Goal: Task Accomplishment & Management: Use online tool/utility

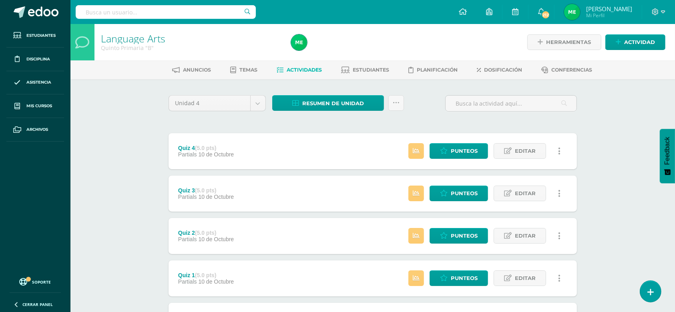
click at [294, 67] on span "Actividades" at bounding box center [304, 70] width 35 height 6
click at [396, 107] on link at bounding box center [396, 103] width 16 height 16
click at [394, 104] on icon at bounding box center [396, 103] width 7 height 7
click at [360, 124] on link "Subir actividades en masa" at bounding box center [376, 127] width 88 height 19
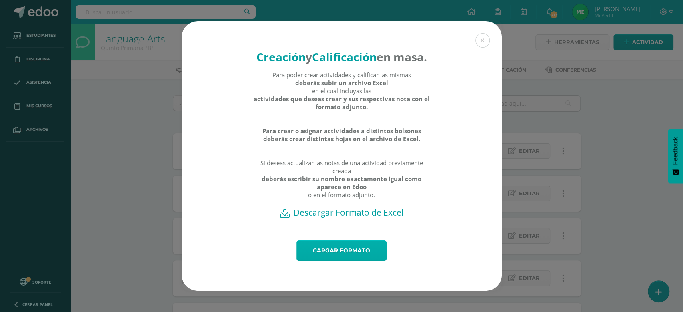
click at [339, 261] on link "Cargar formato" at bounding box center [342, 251] width 90 height 20
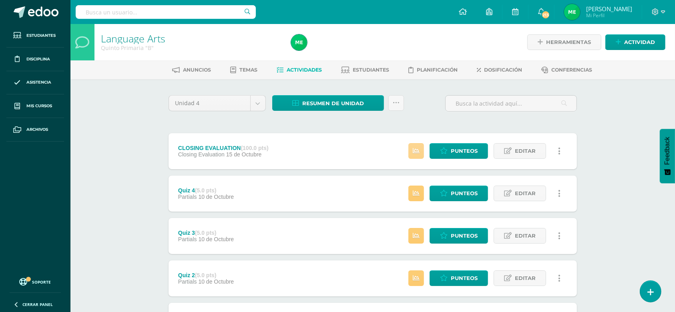
click at [416, 153] on icon at bounding box center [416, 151] width 7 height 7
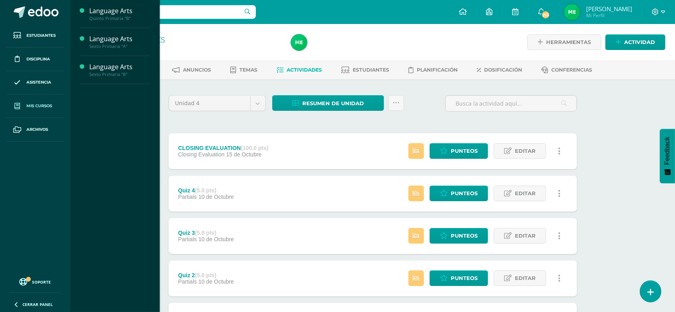
click at [40, 106] on span "Mis cursos" at bounding box center [39, 106] width 26 height 6
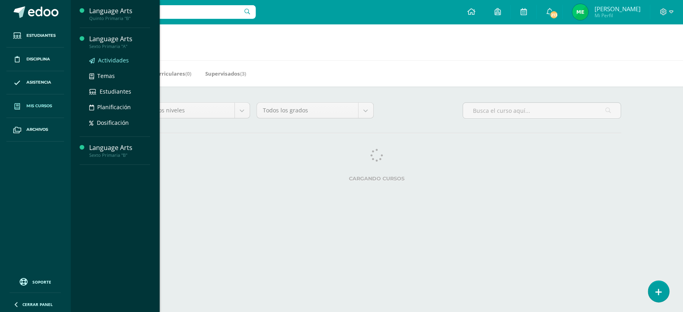
click at [112, 60] on span "Actividades" at bounding box center [113, 60] width 31 height 8
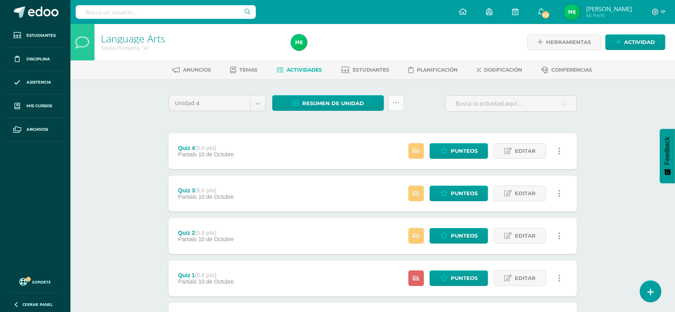
click at [400, 104] on link at bounding box center [396, 103] width 16 height 16
click at [359, 127] on link "Subir actividades en masa" at bounding box center [376, 127] width 88 height 19
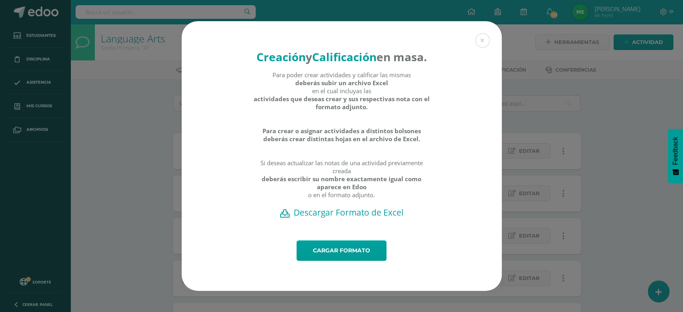
click at [344, 218] on h2 "Descargar Formato de Excel" at bounding box center [342, 212] width 292 height 11
click at [340, 256] on link "Cargar formato" at bounding box center [342, 251] width 90 height 20
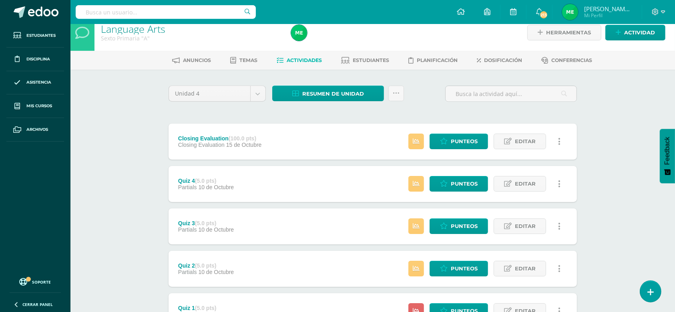
scroll to position [42, 0]
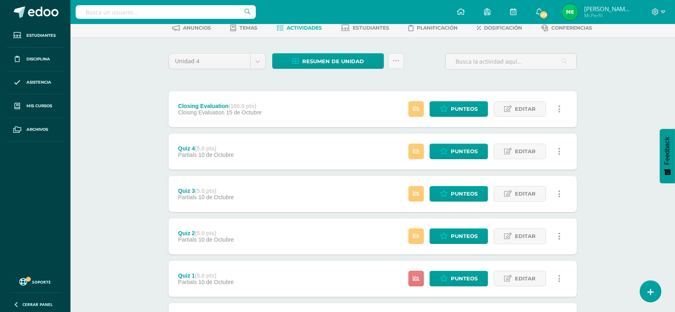
click at [421, 280] on link at bounding box center [416, 279] width 16 height 16
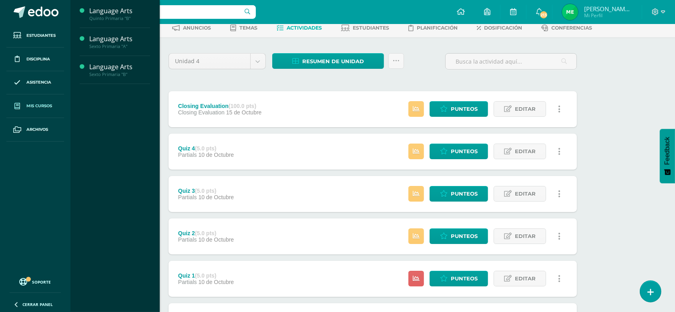
click at [45, 107] on span "Mis cursos" at bounding box center [39, 106] width 26 height 6
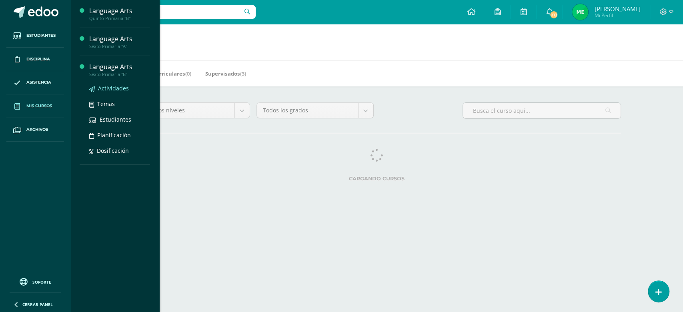
click at [111, 86] on span "Actividades" at bounding box center [113, 88] width 31 height 8
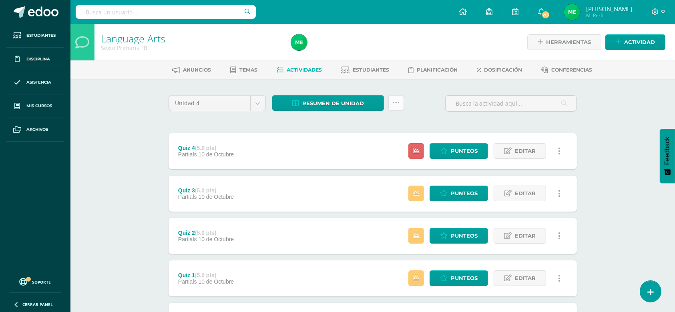
click at [394, 102] on icon at bounding box center [396, 103] width 7 height 7
click at [363, 128] on link "Subir actividades en masa" at bounding box center [376, 127] width 88 height 19
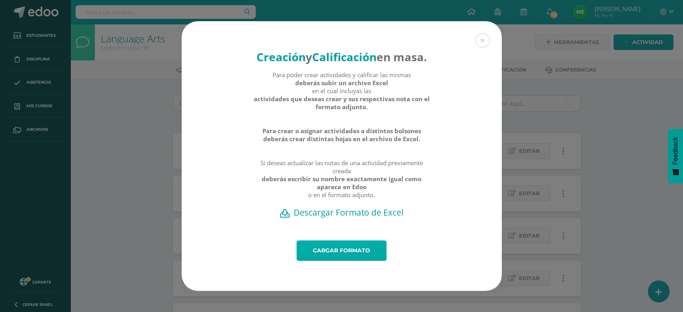
click at [343, 255] on link "Cargar formato" at bounding box center [342, 251] width 90 height 20
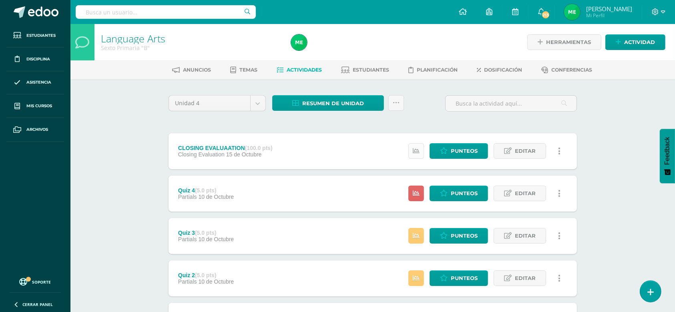
click at [419, 152] on icon at bounding box center [416, 151] width 7 height 7
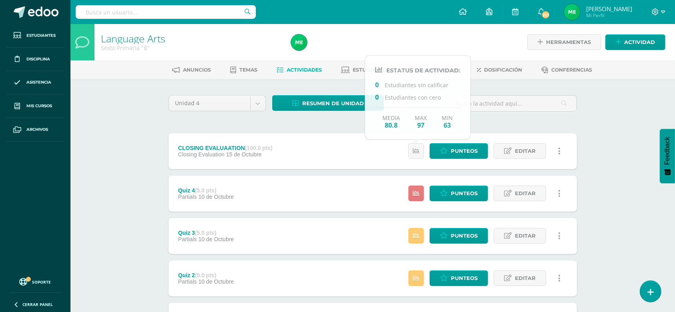
click at [420, 191] on link at bounding box center [416, 194] width 16 height 16
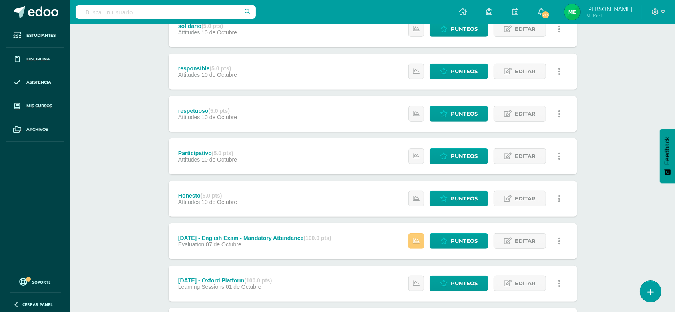
scroll to position [377, 0]
click at [425, 248] on div "Estatus de Actividad: 0 Estudiantes sin calificar 1 Estudiantes con cero Media …" at bounding box center [486, 241] width 181 height 36
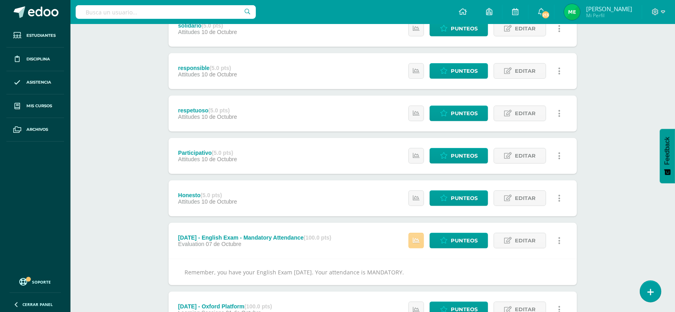
click at [420, 243] on icon at bounding box center [416, 240] width 7 height 7
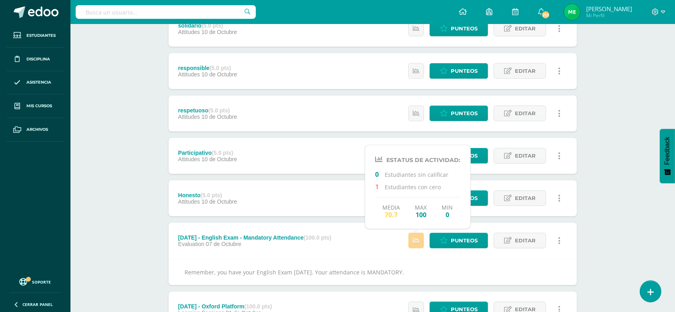
click at [415, 243] on icon at bounding box center [416, 240] width 7 height 7
